Goal: Task Accomplishment & Management: Use online tool/utility

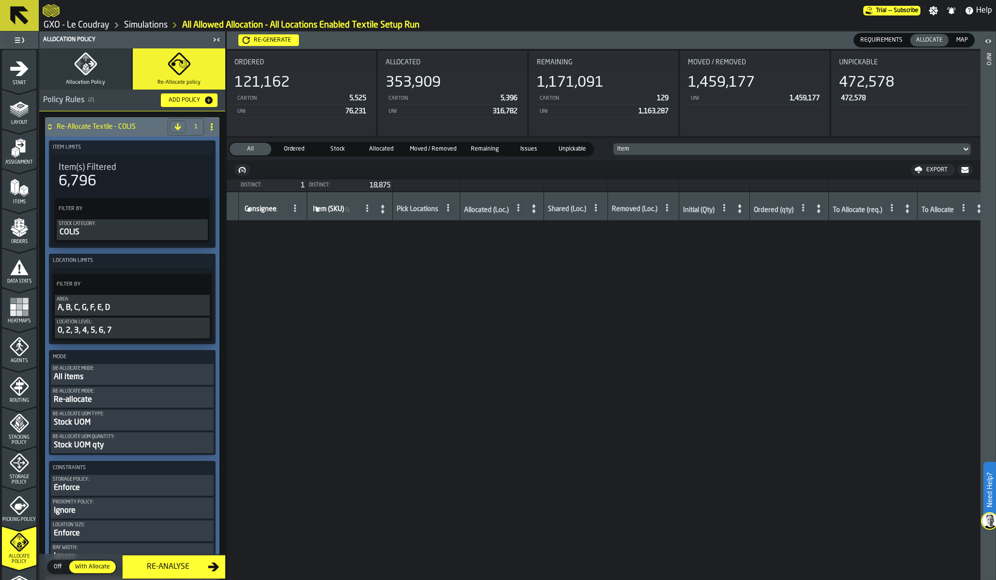
scroll to position [1062, 0]
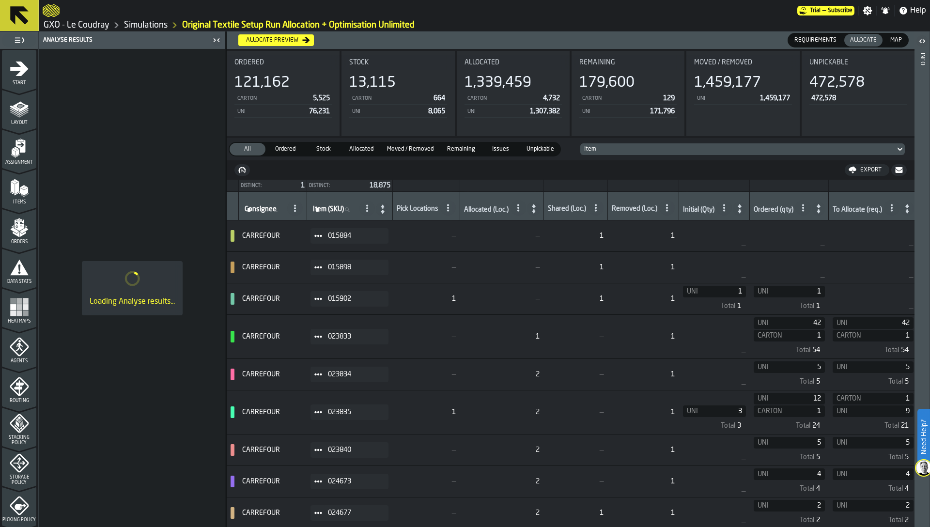
scroll to position [184, 0]
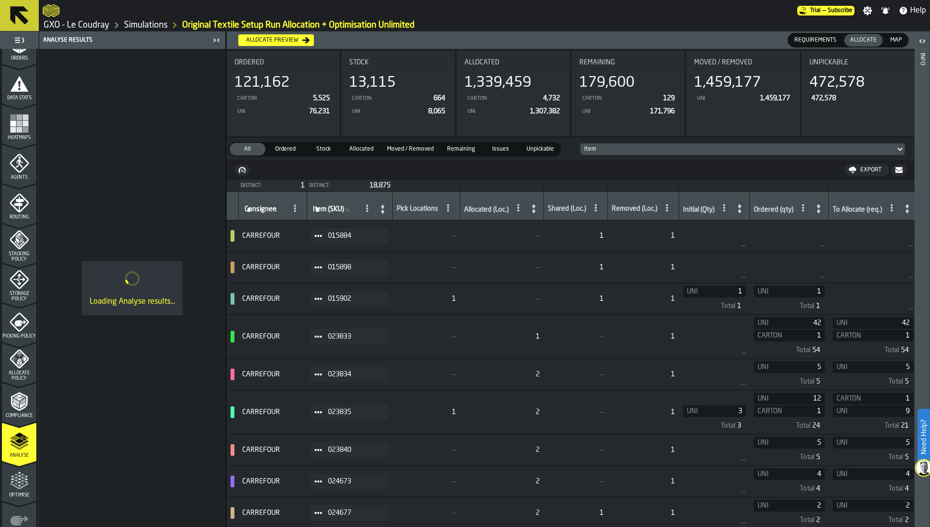
click at [649, 21] on ol "GXO - Le Coudray Simulations Original Textile Setup Run Allocation + Optimisati…" at bounding box center [477, 25] width 868 height 12
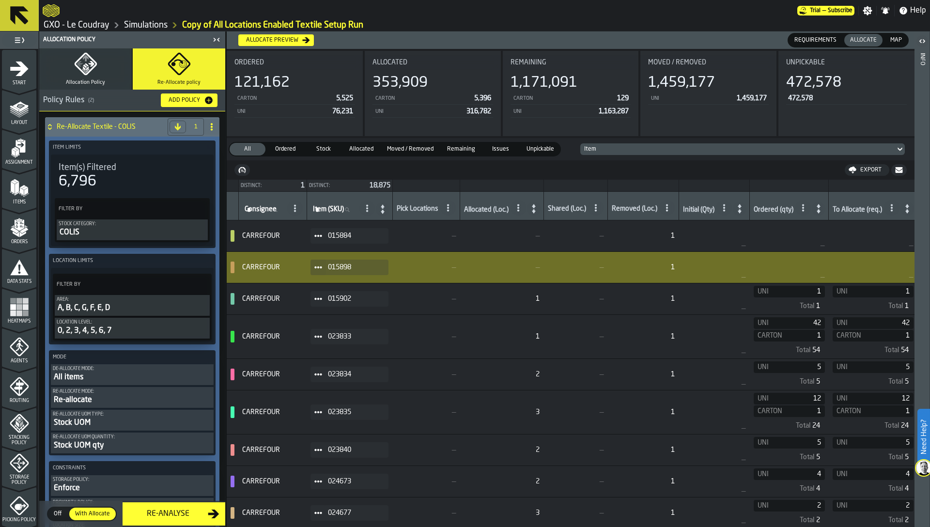
scroll to position [184, 0]
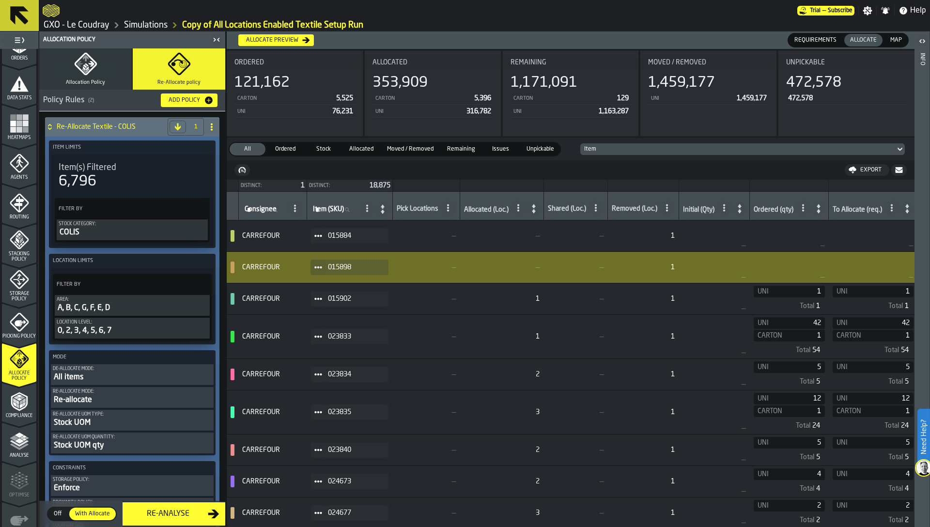
click at [906, 41] on div "Map" at bounding box center [896, 40] width 23 height 13
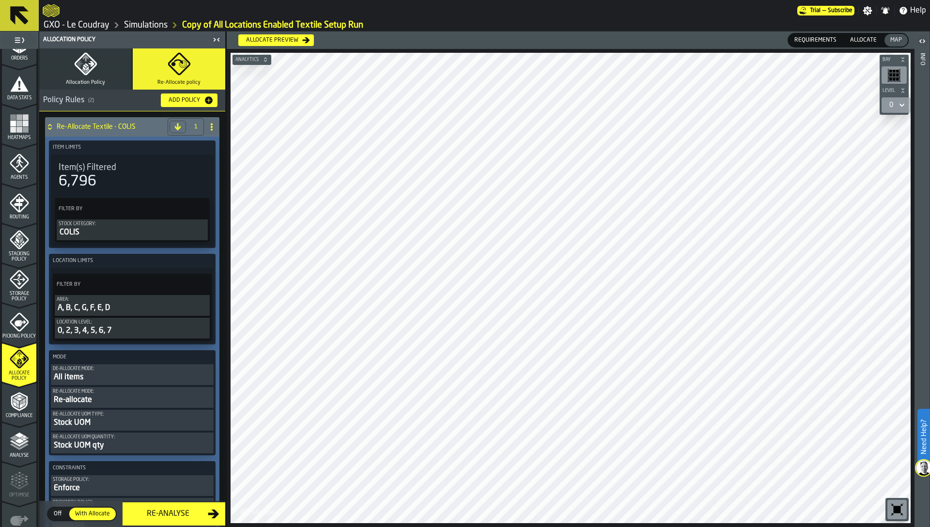
click at [15, 441] on polygon "menu Analyse" at bounding box center [19, 440] width 9 height 5
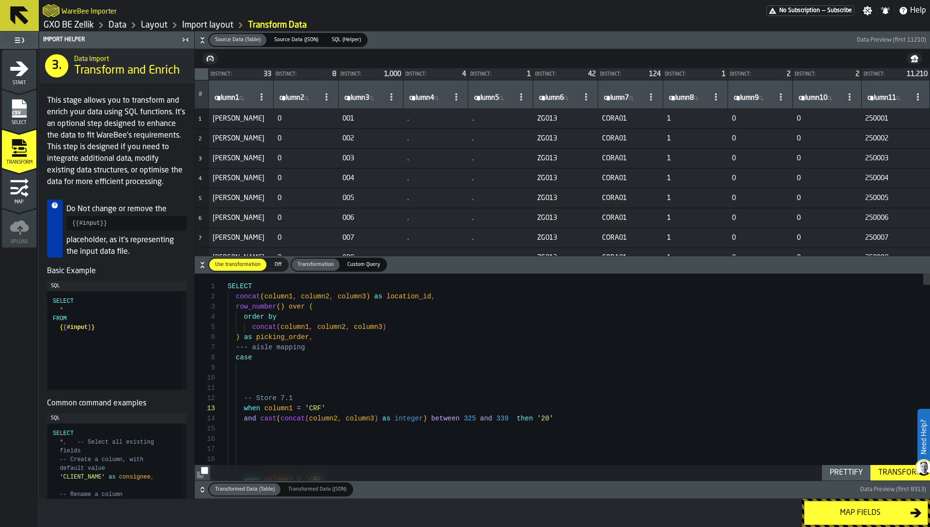
scroll to position [20, 0]
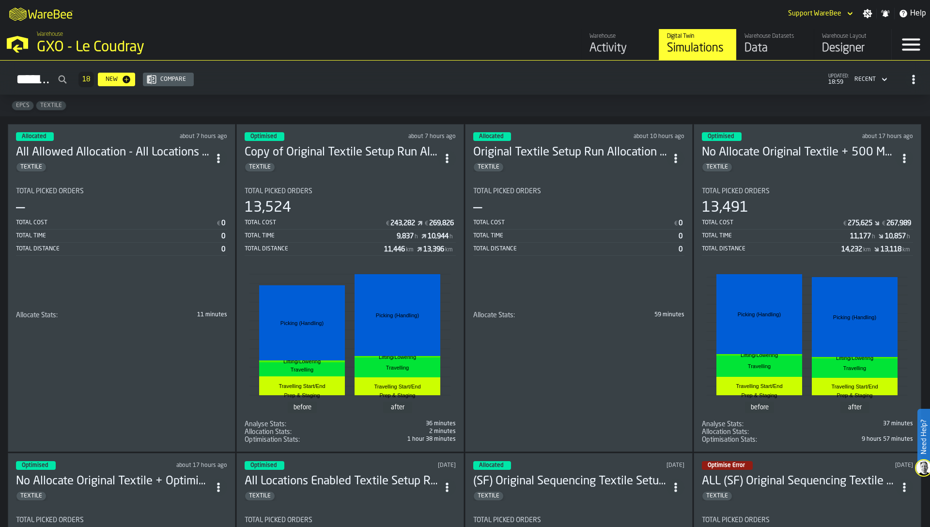
click at [494, 79] on div "Simulations 18 New Compare updated: 18:59 Recent" at bounding box center [465, 79] width 915 height 22
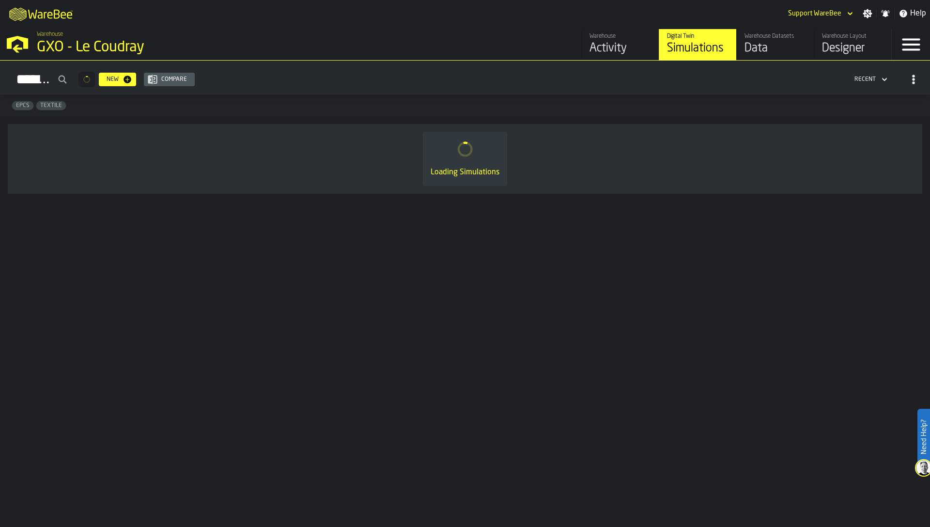
click at [24, 45] on polygon "button-toggle-Open —> Warehouse Menu" at bounding box center [17, 42] width 21 height 13
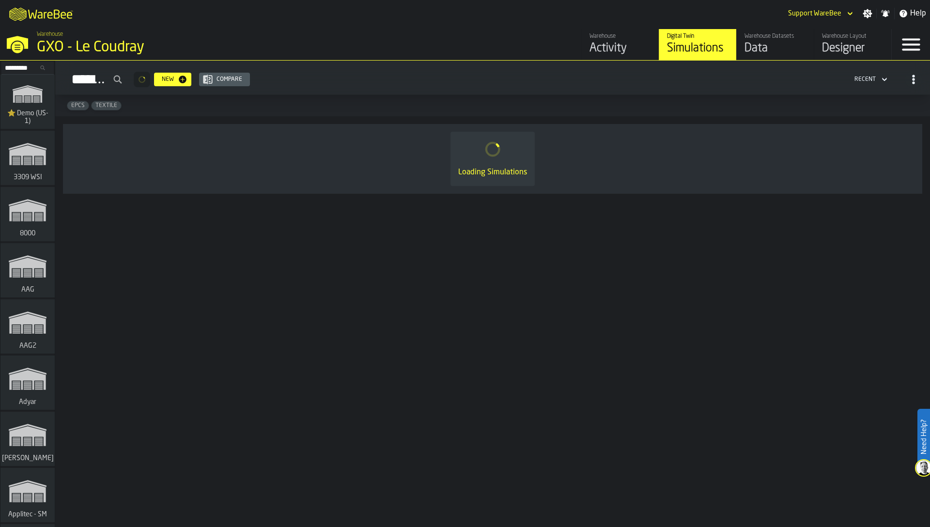
click at [28, 69] on input "Search..." at bounding box center [27, 68] width 50 height 11
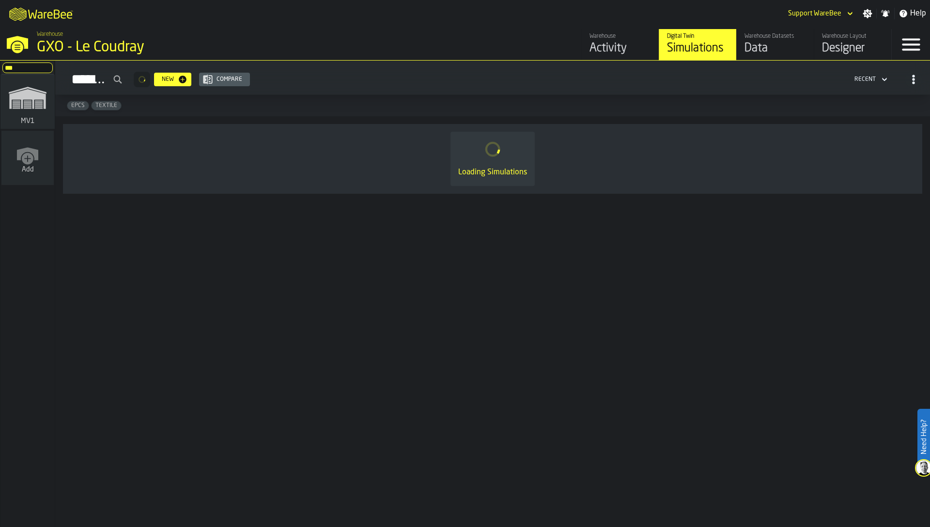
type input "***"
click at [36, 109] on icon "link-to-/wh/i/3ccf57d1-1e0c-4a81-a3bb-c2011c5f0d50/simulations" at bounding box center [27, 97] width 47 height 39
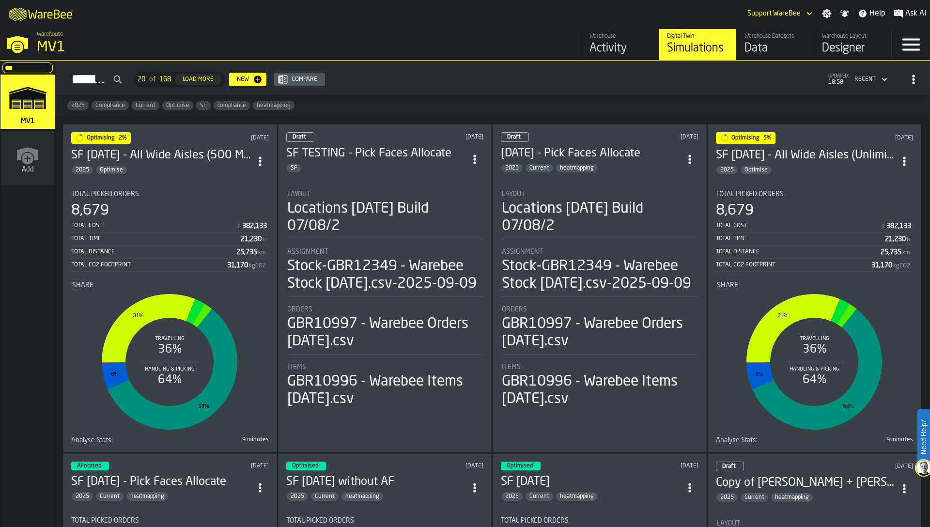
click at [790, 224] on div "Total Cost" at bounding box center [799, 225] width 166 height 7
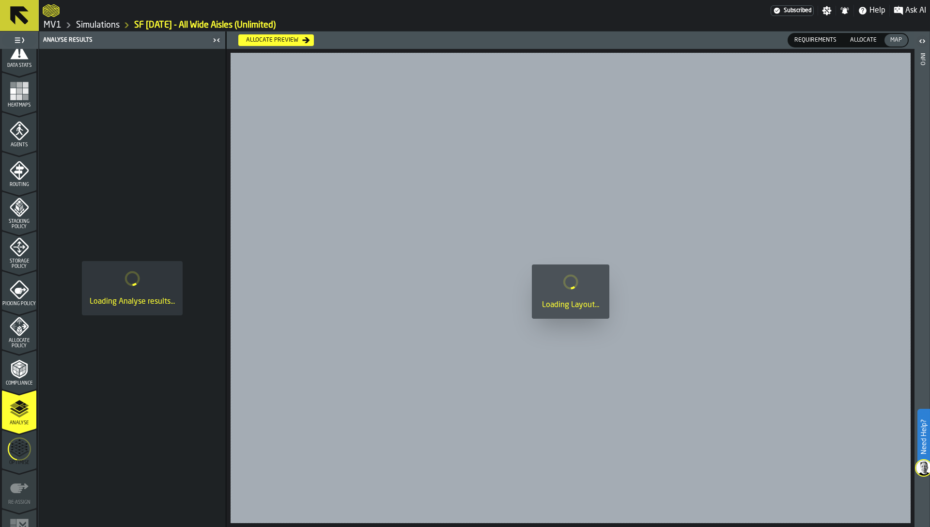
scroll to position [237, 0]
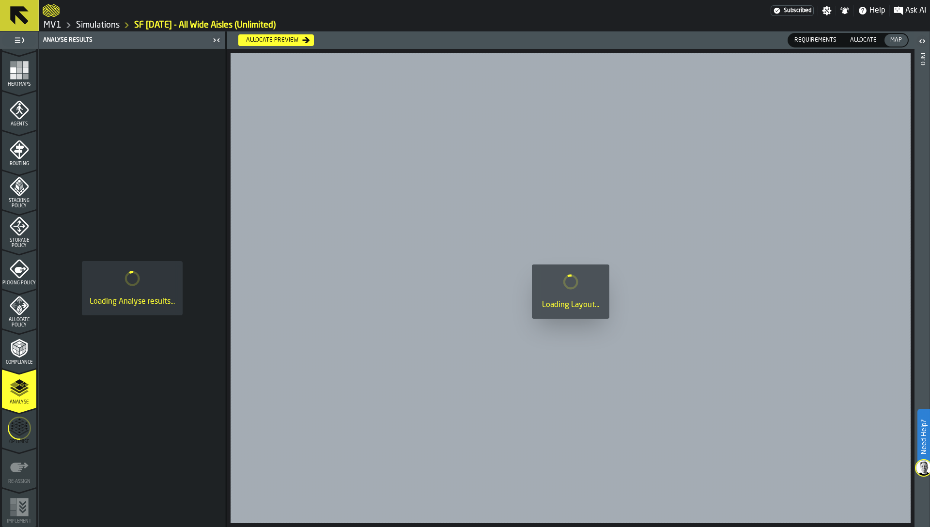
click at [15, 416] on icon "menu Optimise" at bounding box center [19, 428] width 23 height 39
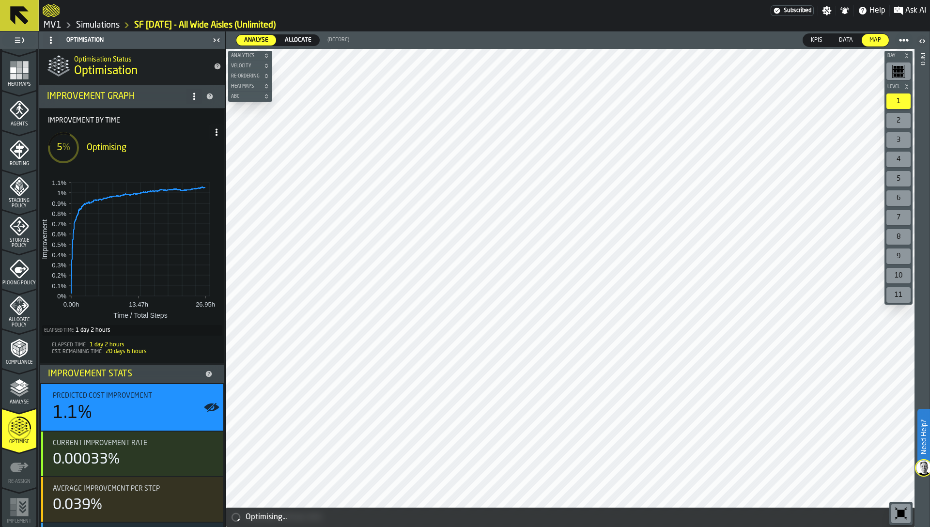
click at [216, 133] on circle at bounding box center [217, 132] width 2 height 2
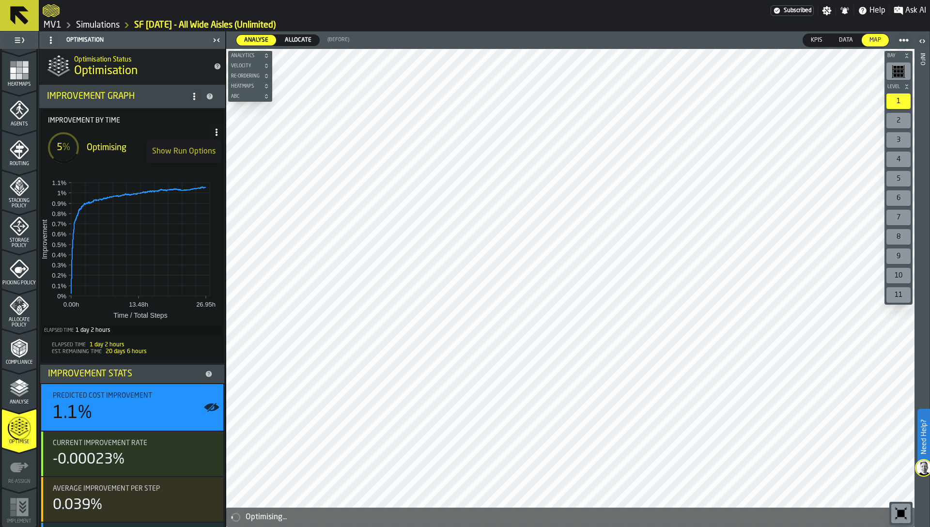
click at [193, 152] on div "Show Run Options" at bounding box center [183, 152] width 63 height 12
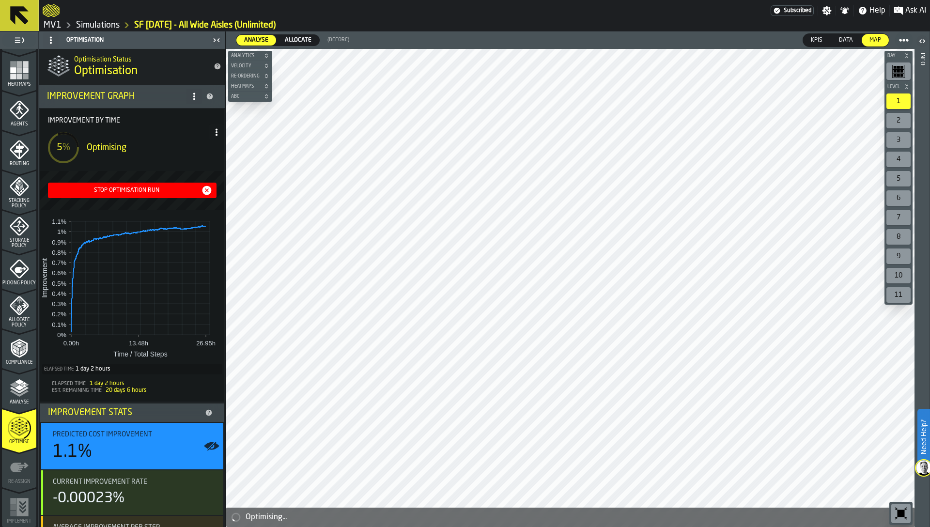
click at [142, 188] on div "Stop Optimisation Run" at bounding box center [126, 190] width 149 height 7
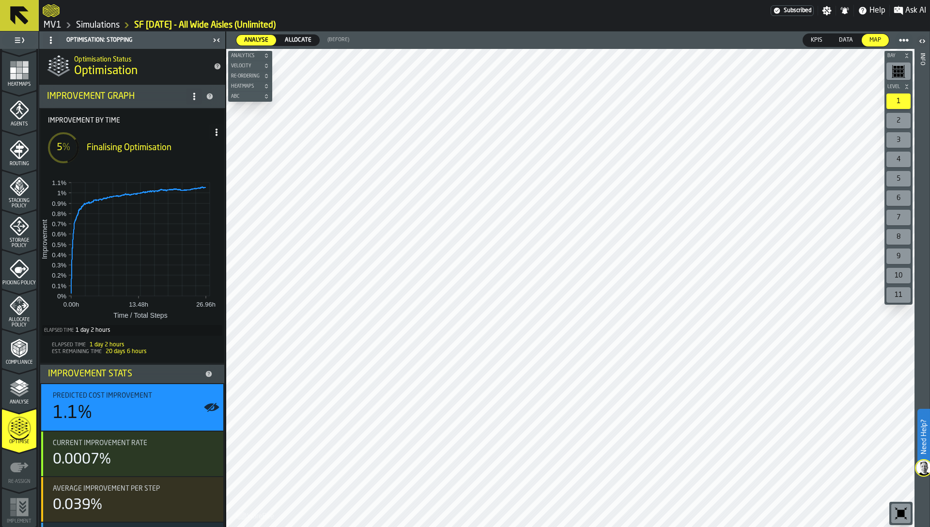
click at [176, 76] on h1 "Optimisation" at bounding box center [140, 71] width 132 height 16
click at [197, 64] on h1 "Optimisation" at bounding box center [140, 71] width 132 height 16
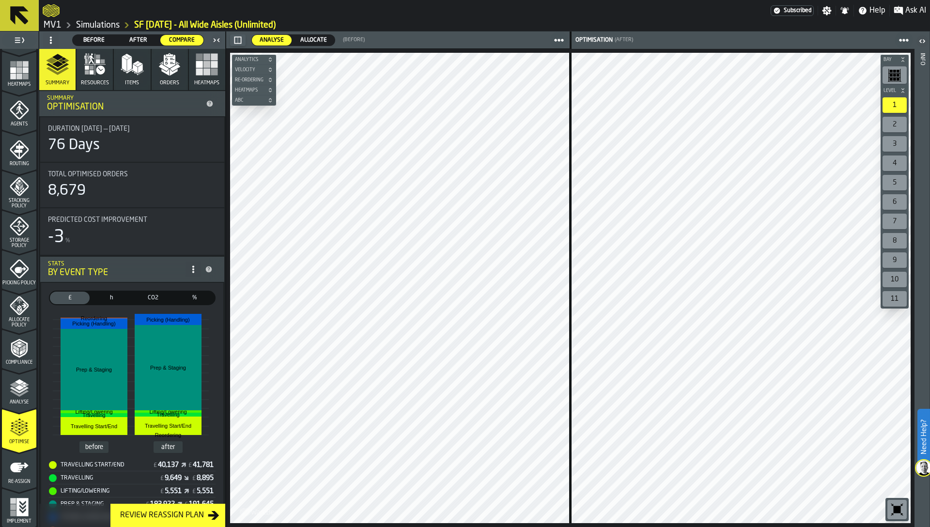
click at [309, 40] on span "Allocate" at bounding box center [314, 40] width 34 height 9
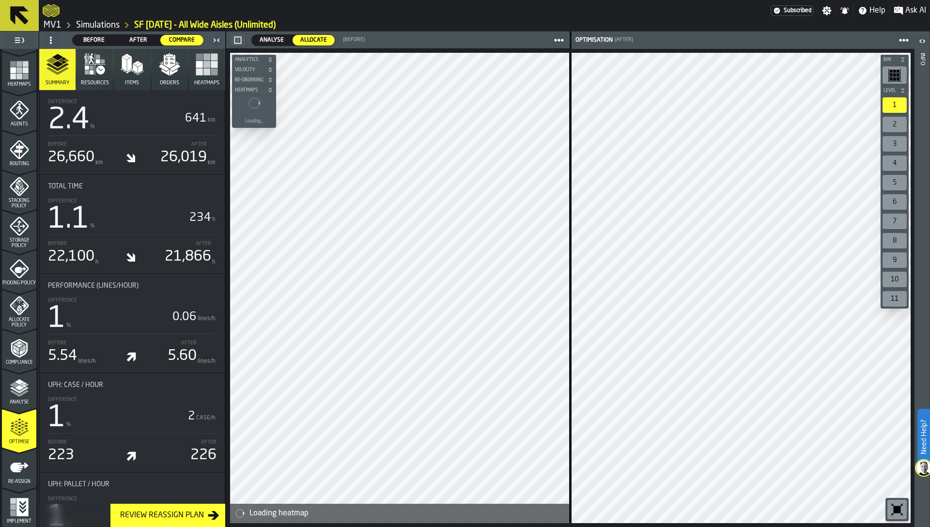
scroll to position [628, 0]
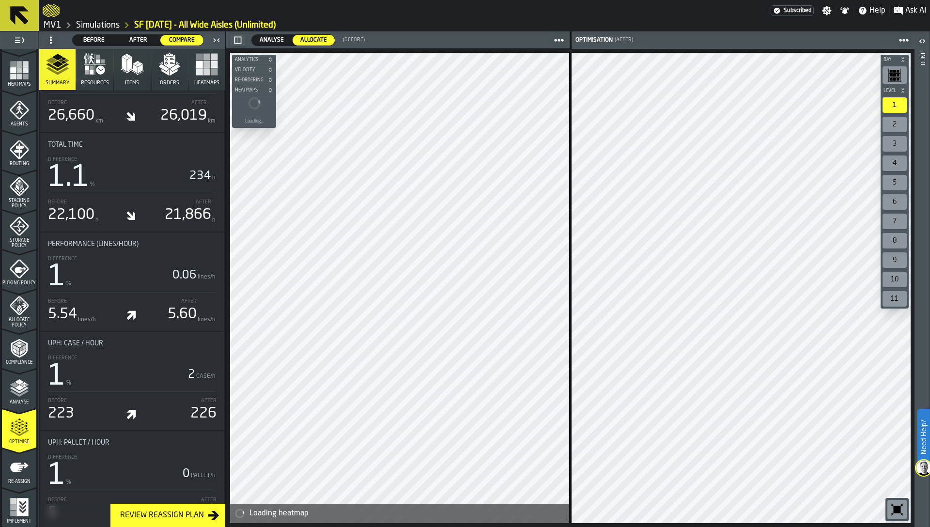
click at [60, 24] on ol "MV1 Simulations SF [DATE] - All Wide Aisles (Unlimited)" at bounding box center [477, 25] width 868 height 12
click at [53, 24] on link "MV1" at bounding box center [53, 25] width 18 height 11
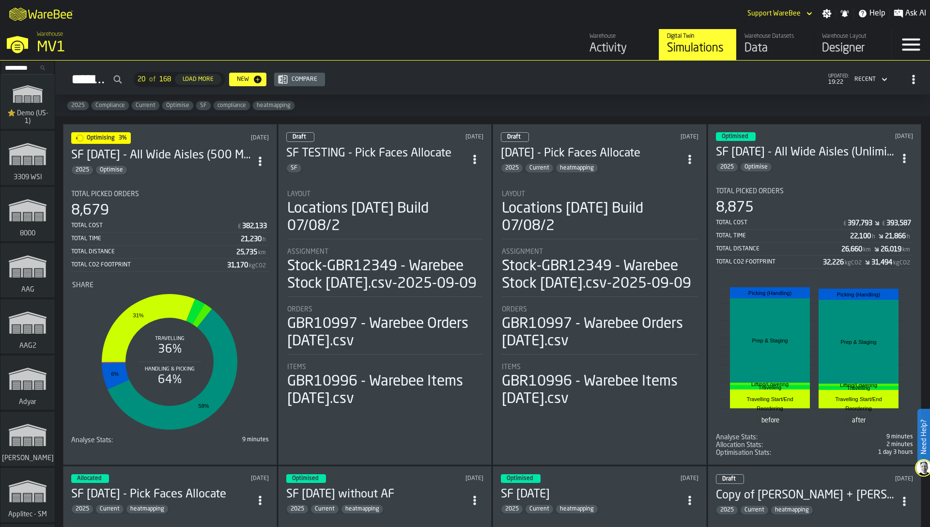
click at [195, 204] on div "8,679" at bounding box center [170, 210] width 198 height 17
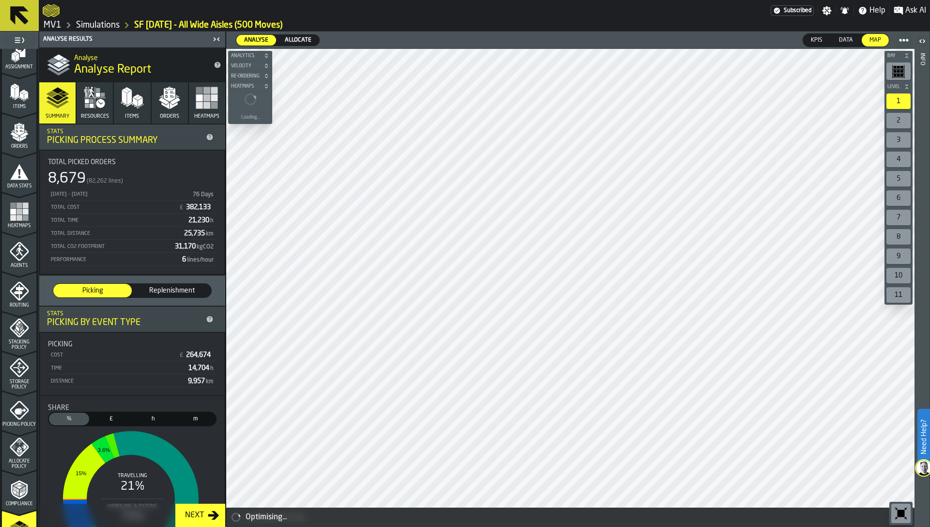
scroll to position [237, 0]
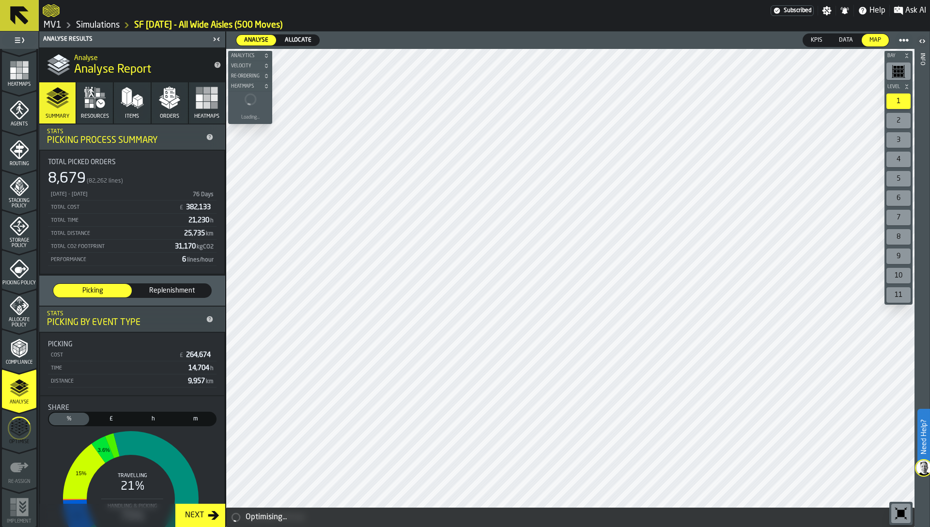
click at [13, 414] on icon "menu Optimise" at bounding box center [19, 428] width 23 height 39
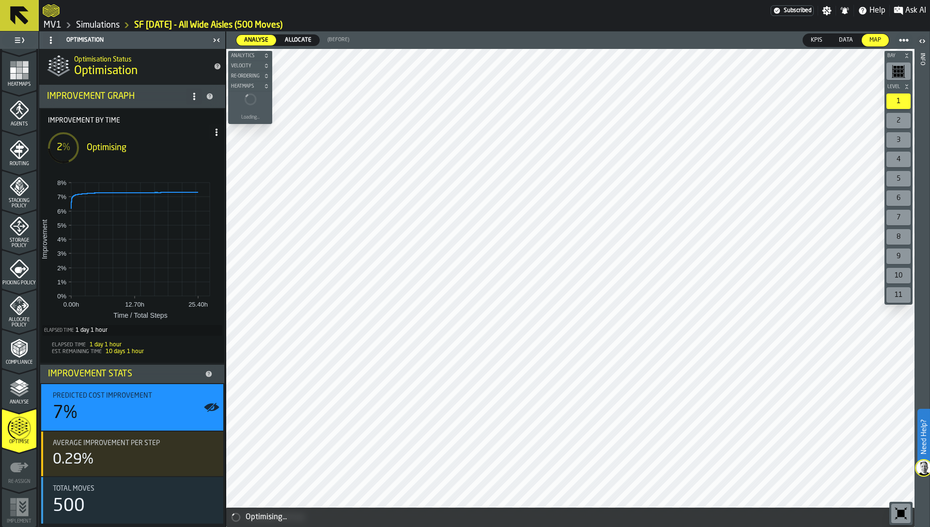
click at [209, 133] on span at bounding box center [217, 133] width 16 height 16
click at [184, 153] on div "Show Run Options" at bounding box center [183, 152] width 63 height 12
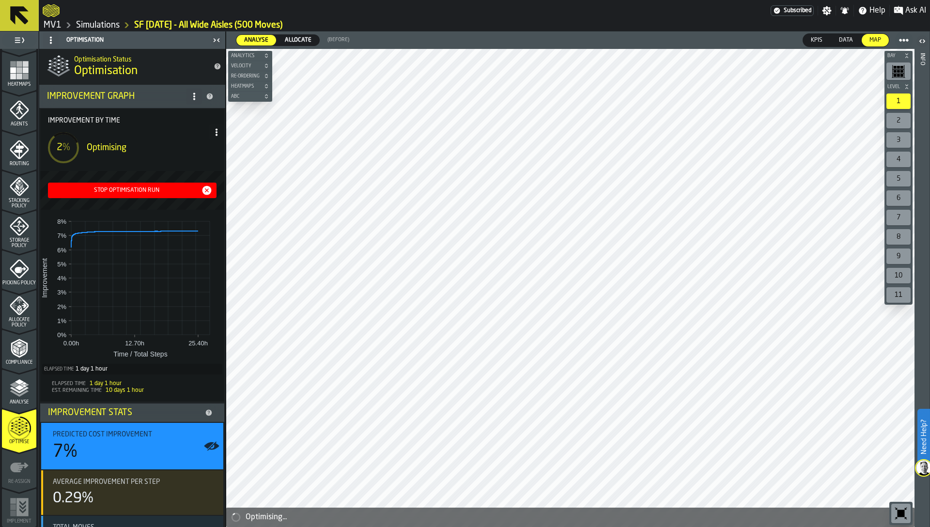
click at [133, 188] on div "Stop Optimisation Run" at bounding box center [126, 190] width 149 height 7
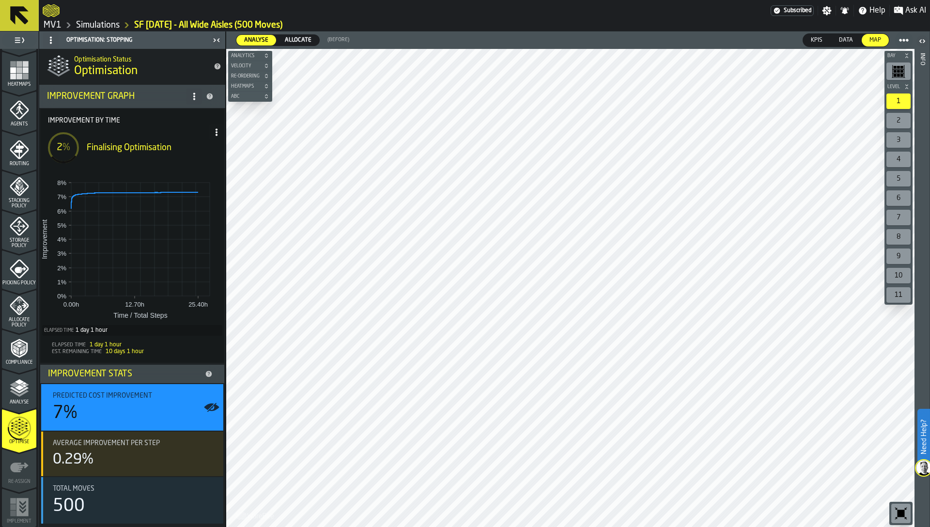
click at [54, 28] on link "MV1" at bounding box center [53, 25] width 18 height 11
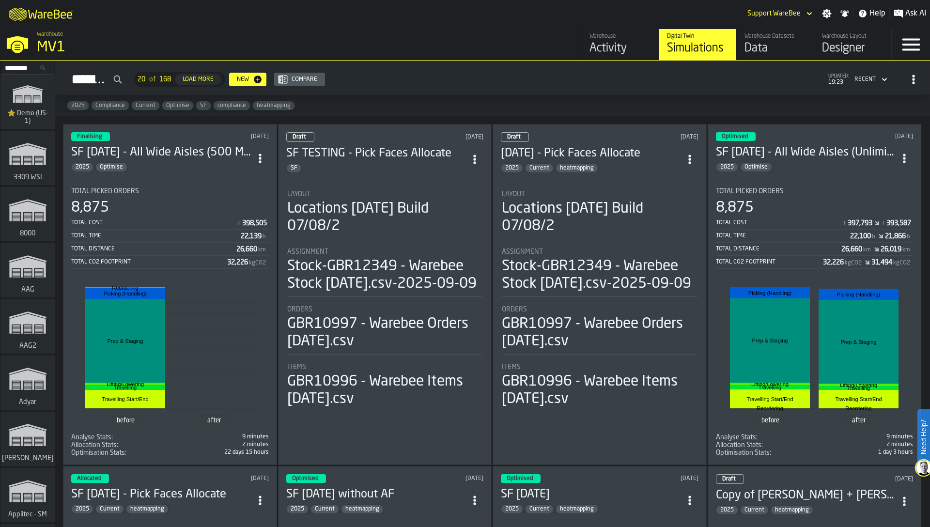
click at [601, 73] on div "Simulations 20 of 168 Load More New Compare updated: 19:23 Recent" at bounding box center [493, 79] width 860 height 22
click at [509, 102] on div "2025 Compliance Current Optimise SF compliance heatmapping" at bounding box center [492, 105] width 875 height 21
click at [608, 94] on h2 "Simulations 20 of 168 Load More New Compare updated: 19:26 Recent" at bounding box center [492, 78] width 875 height 34
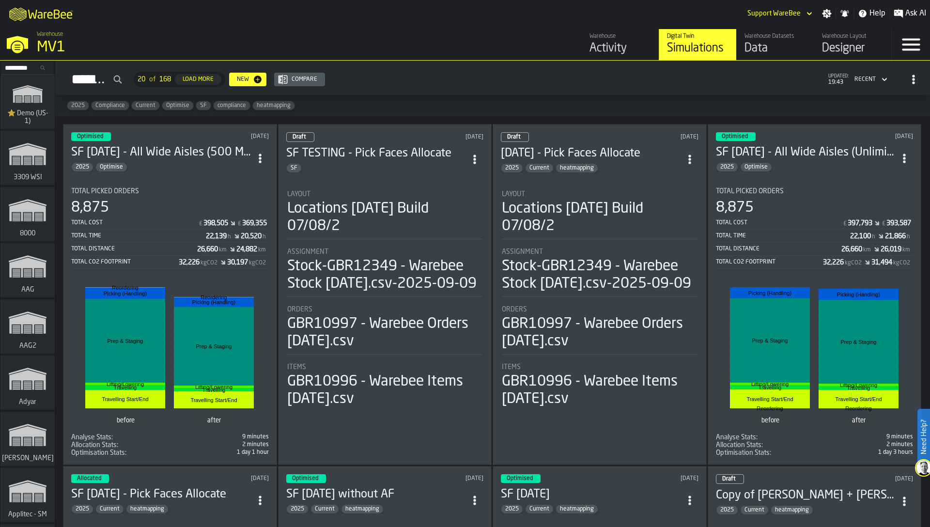
click at [529, 75] on div "Simulations 20 of 168 Load More New Compare updated: 19:43 Recent" at bounding box center [493, 79] width 860 height 22
